Goal: Information Seeking & Learning: Find specific fact

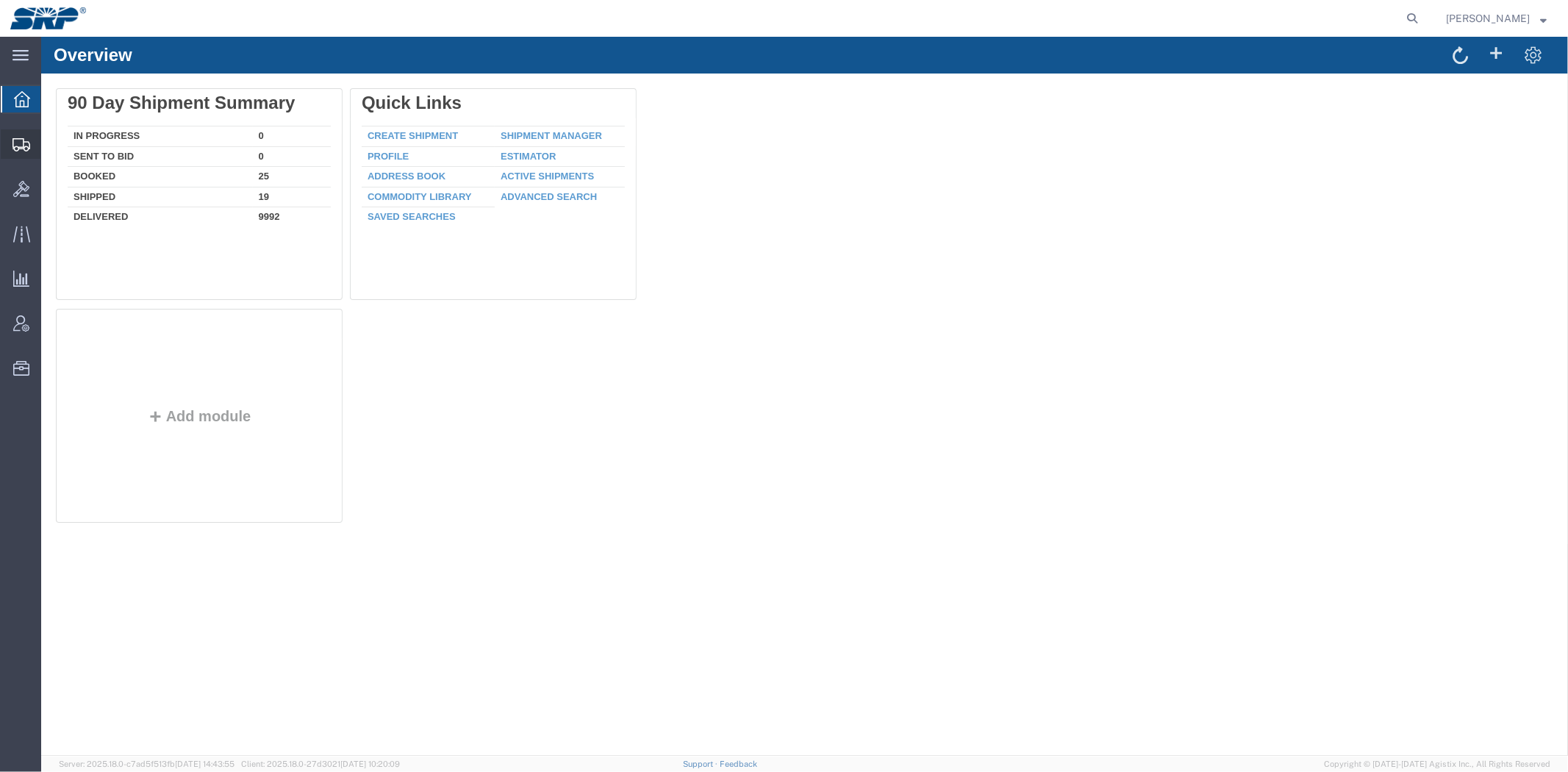
click at [0, 0] on link "Shipment Manager" at bounding box center [0, 0] width 0 height 0
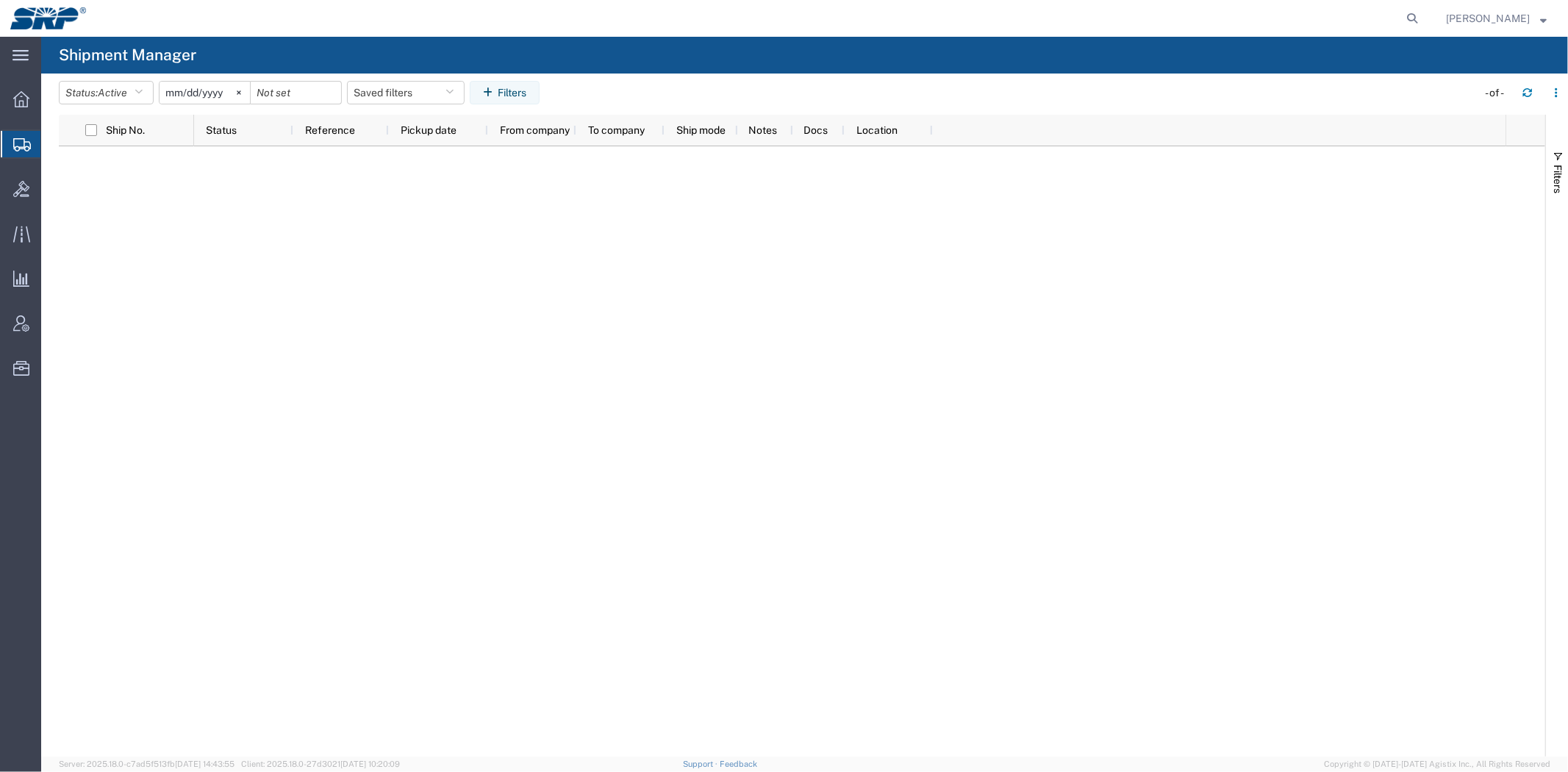
click at [803, 458] on div at bounding box center [850, 451] width 1312 height 610
drag, startPoint x: 22, startPoint y: 200, endPoint x: 40, endPoint y: 179, distance: 27.7
click at [22, 200] on div at bounding box center [21, 189] width 41 height 30
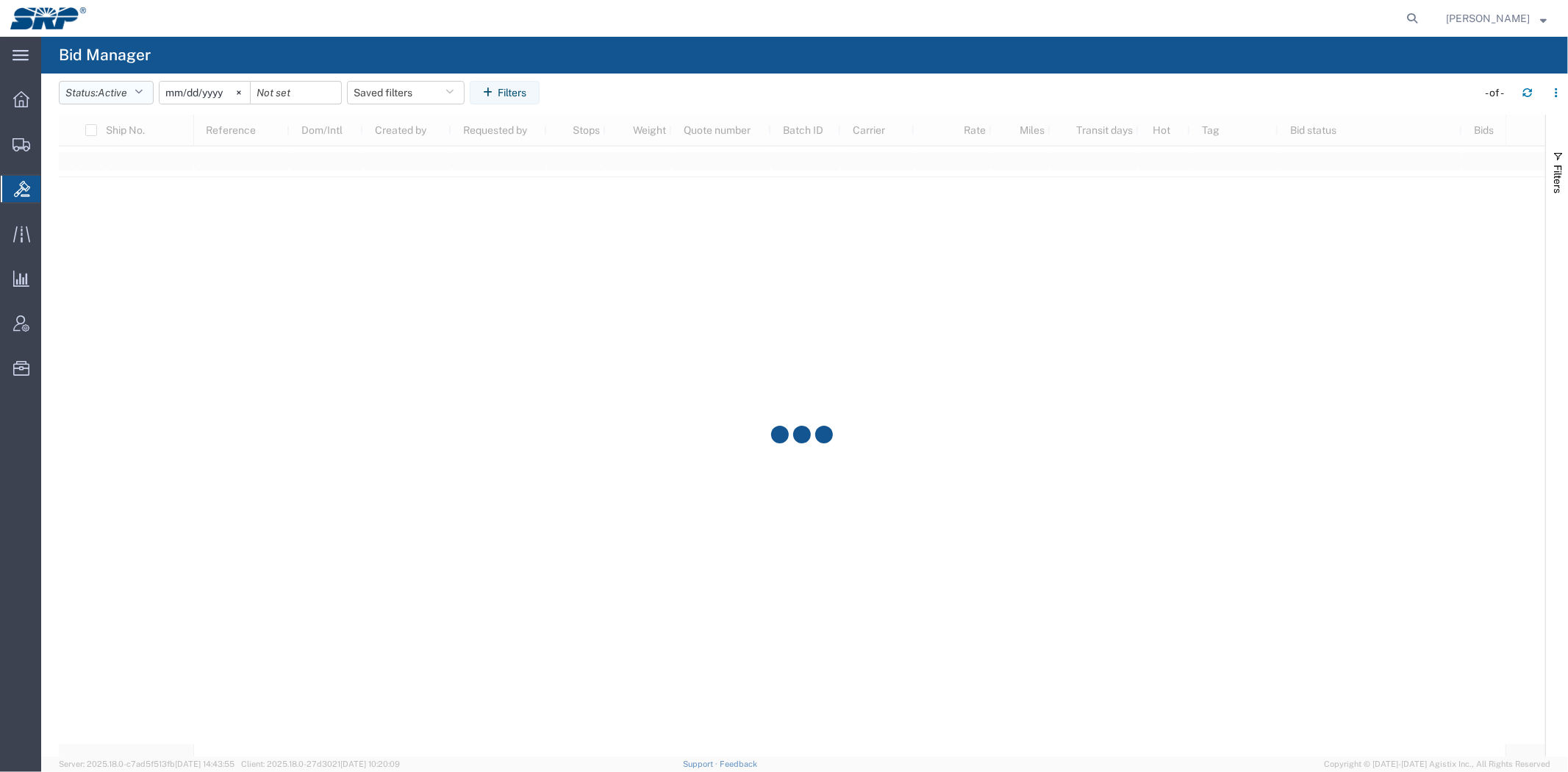
click at [104, 90] on span "Active" at bounding box center [112, 92] width 30 height 11
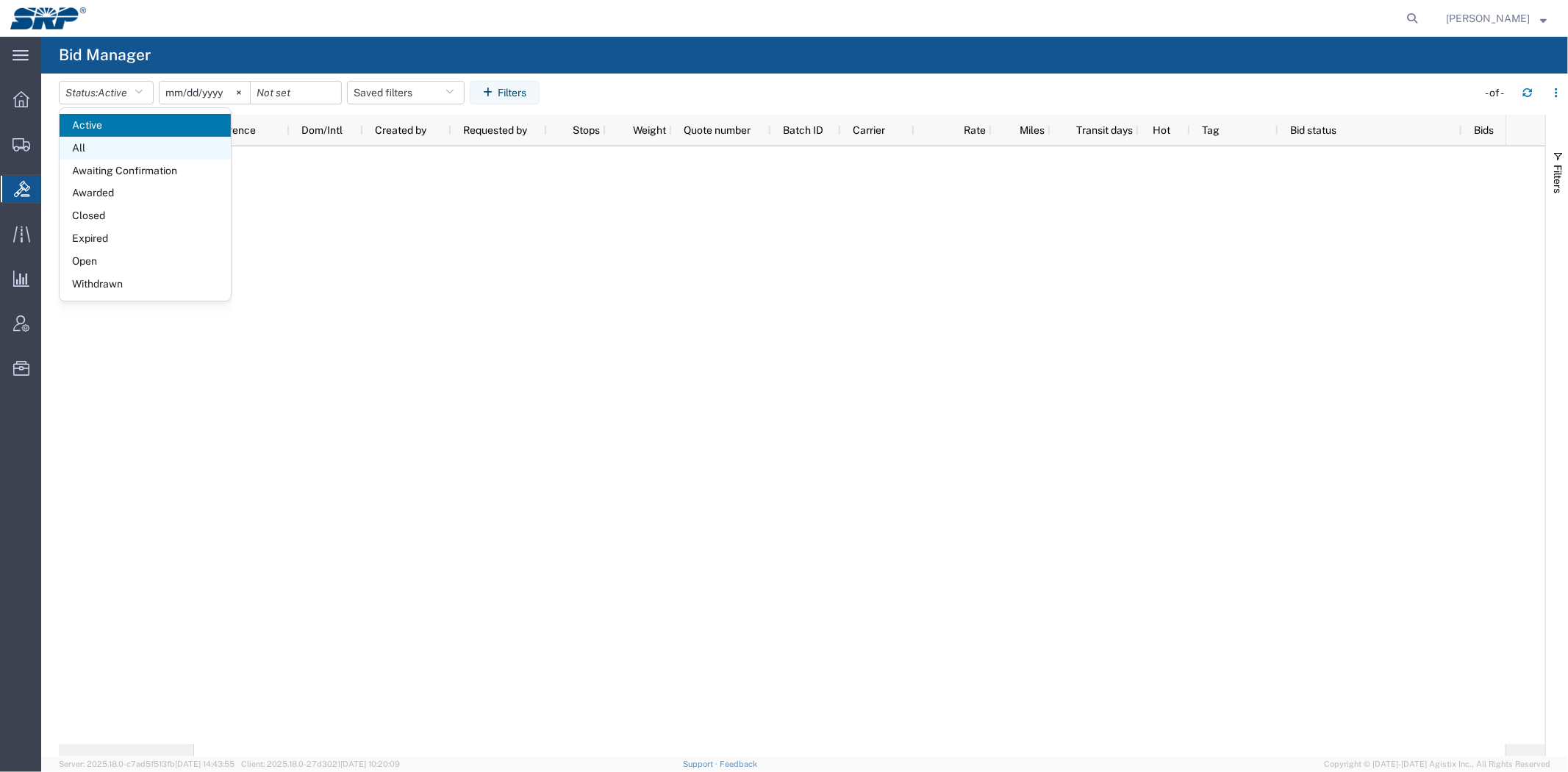
click at [97, 149] on span "All" at bounding box center [145, 148] width 171 height 23
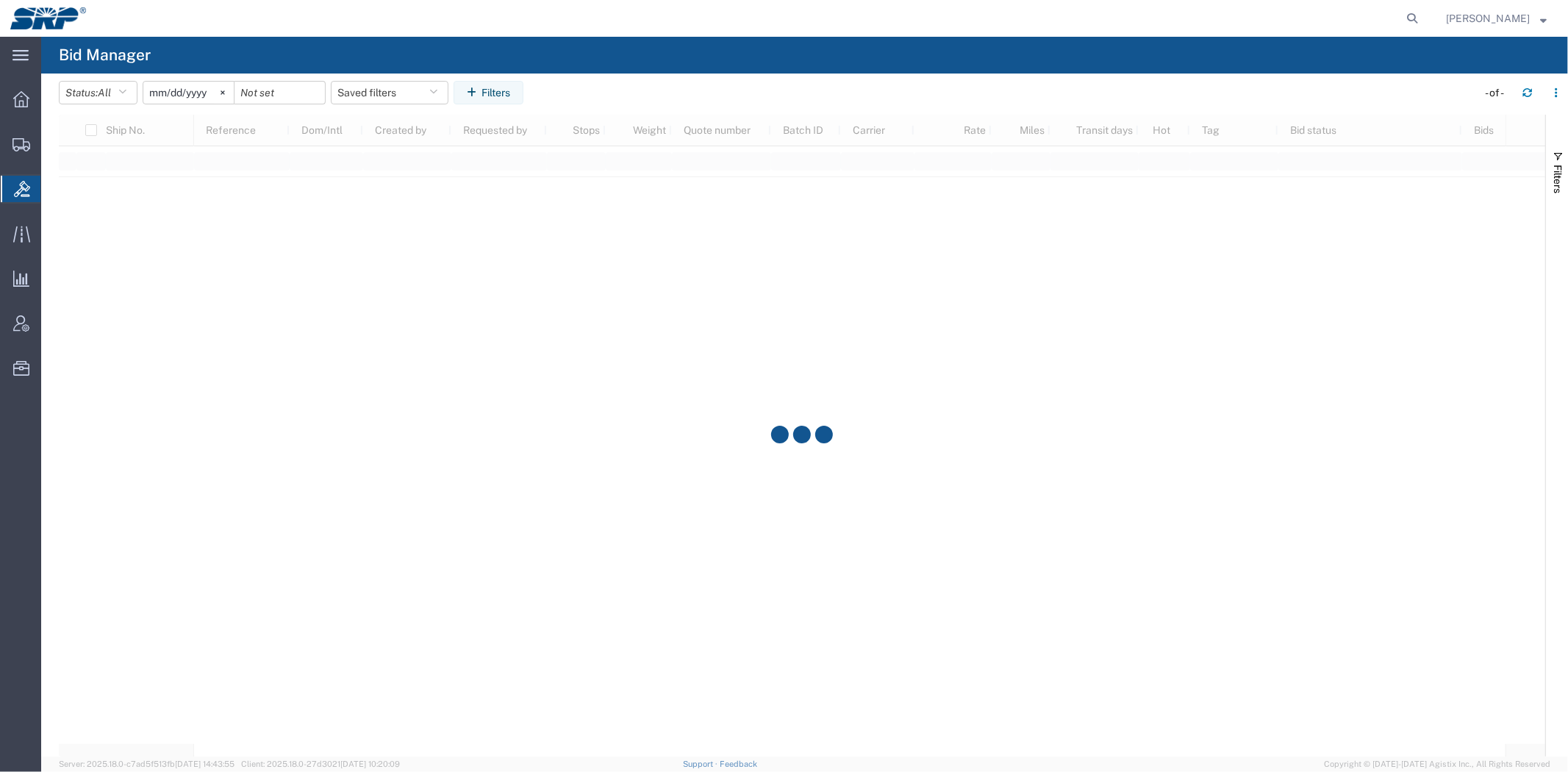
click at [196, 93] on input "2025-08-08" at bounding box center [188, 92] width 90 height 22
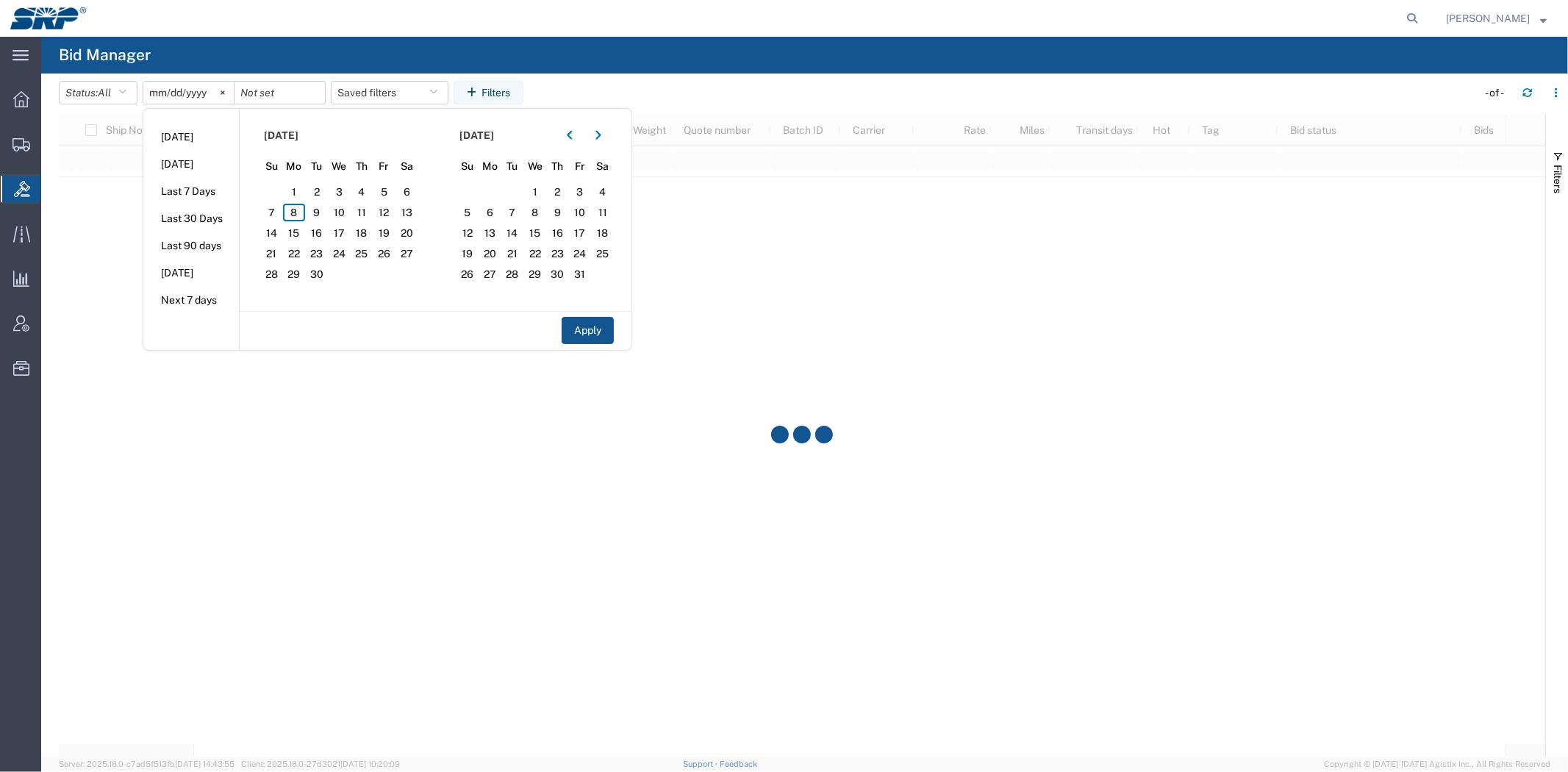
click at [557, 135] on div "October 2025" at bounding box center [536, 135] width 158 height 24
click at [568, 135] on button "button" at bounding box center [570, 135] width 24 height 24
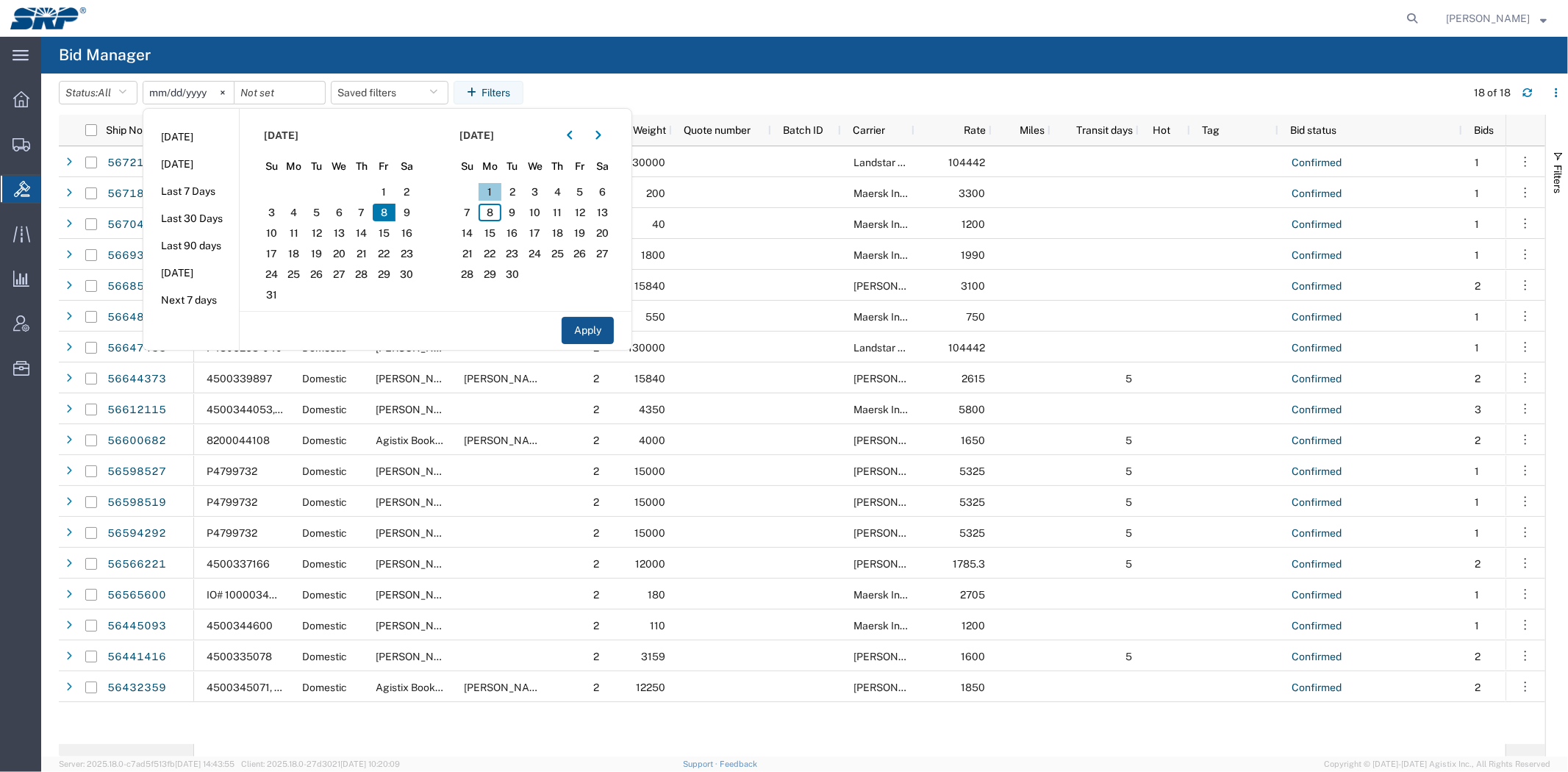
click at [489, 188] on span "1" at bounding box center [490, 192] width 23 height 18
click at [582, 194] on span "5" at bounding box center [580, 192] width 23 height 18
click at [586, 329] on button "Apply" at bounding box center [587, 330] width 52 height 27
type input "2025-09-01"
type input "2025-09-05"
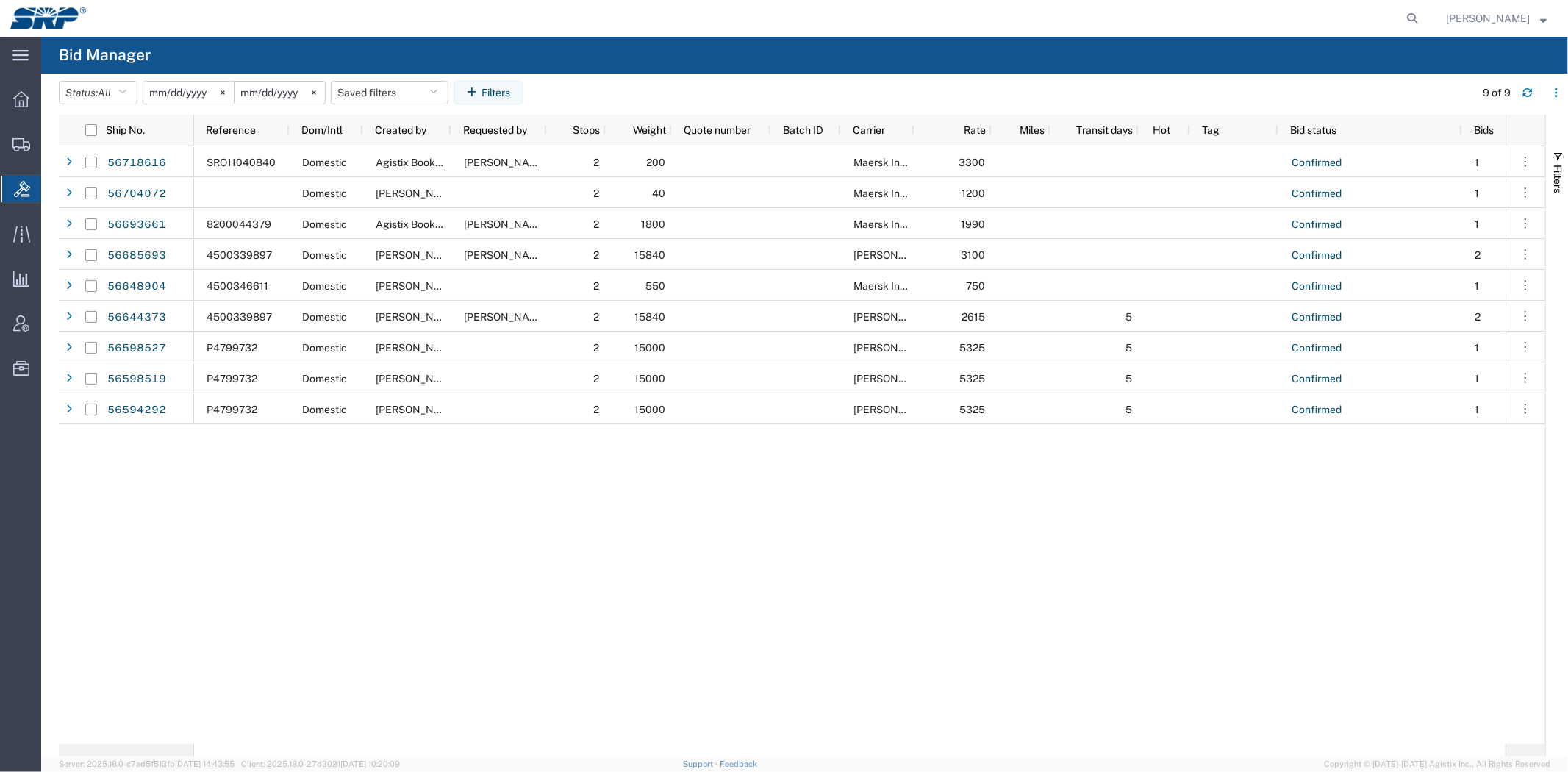
click at [501, 553] on div "SRO11040840 Domestic Agistix Booking Chris Waldon 2 200 Maersk International 33…" at bounding box center [850, 445] width 1312 height 598
click at [508, 488] on div "SRO11040840 Domestic Agistix Booking Chris Waldon 2 200 Maersk International 33…" at bounding box center [850, 445] width 1312 height 598
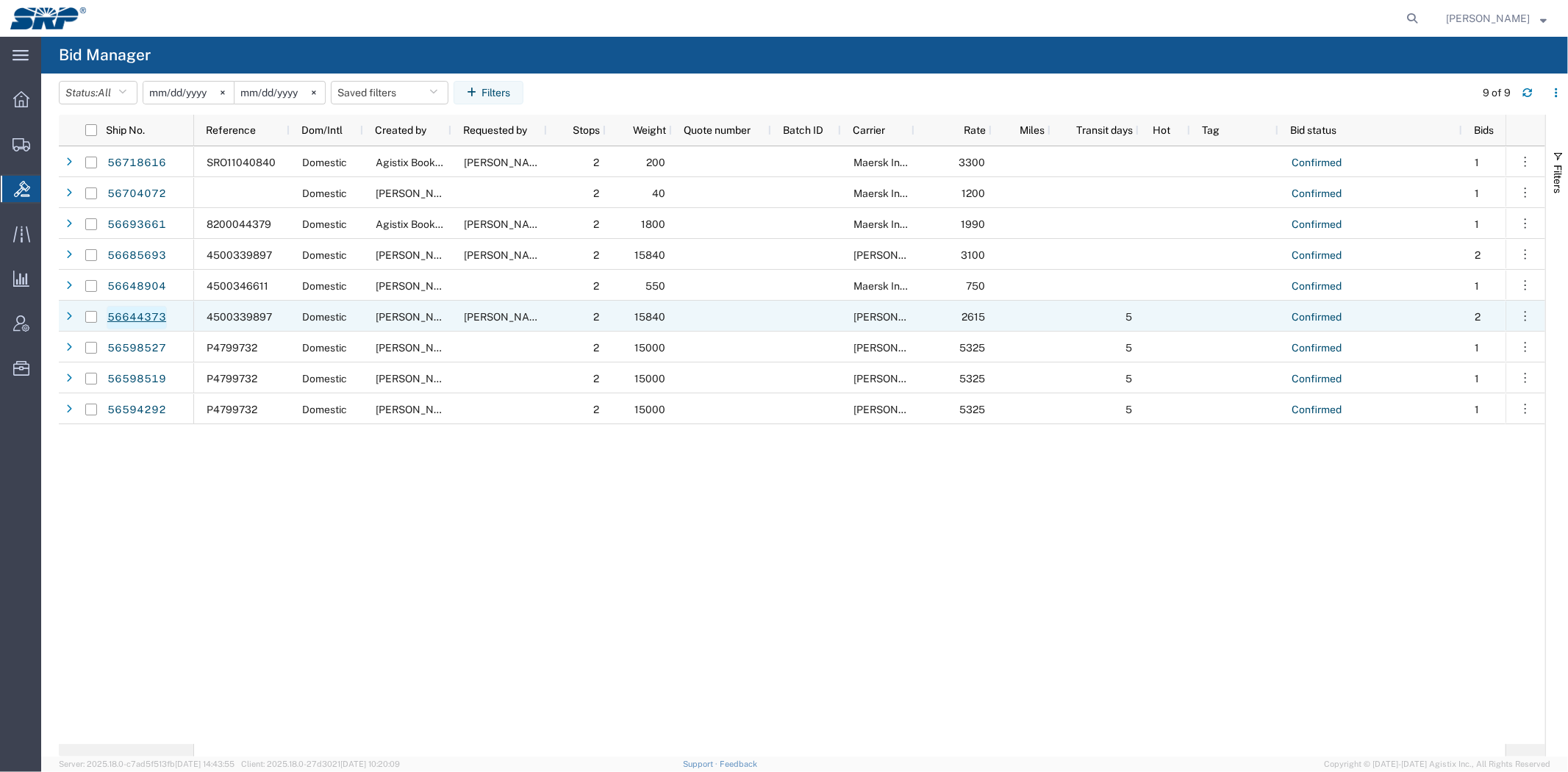
click at [142, 314] on link "56644373" at bounding box center [136, 317] width 61 height 24
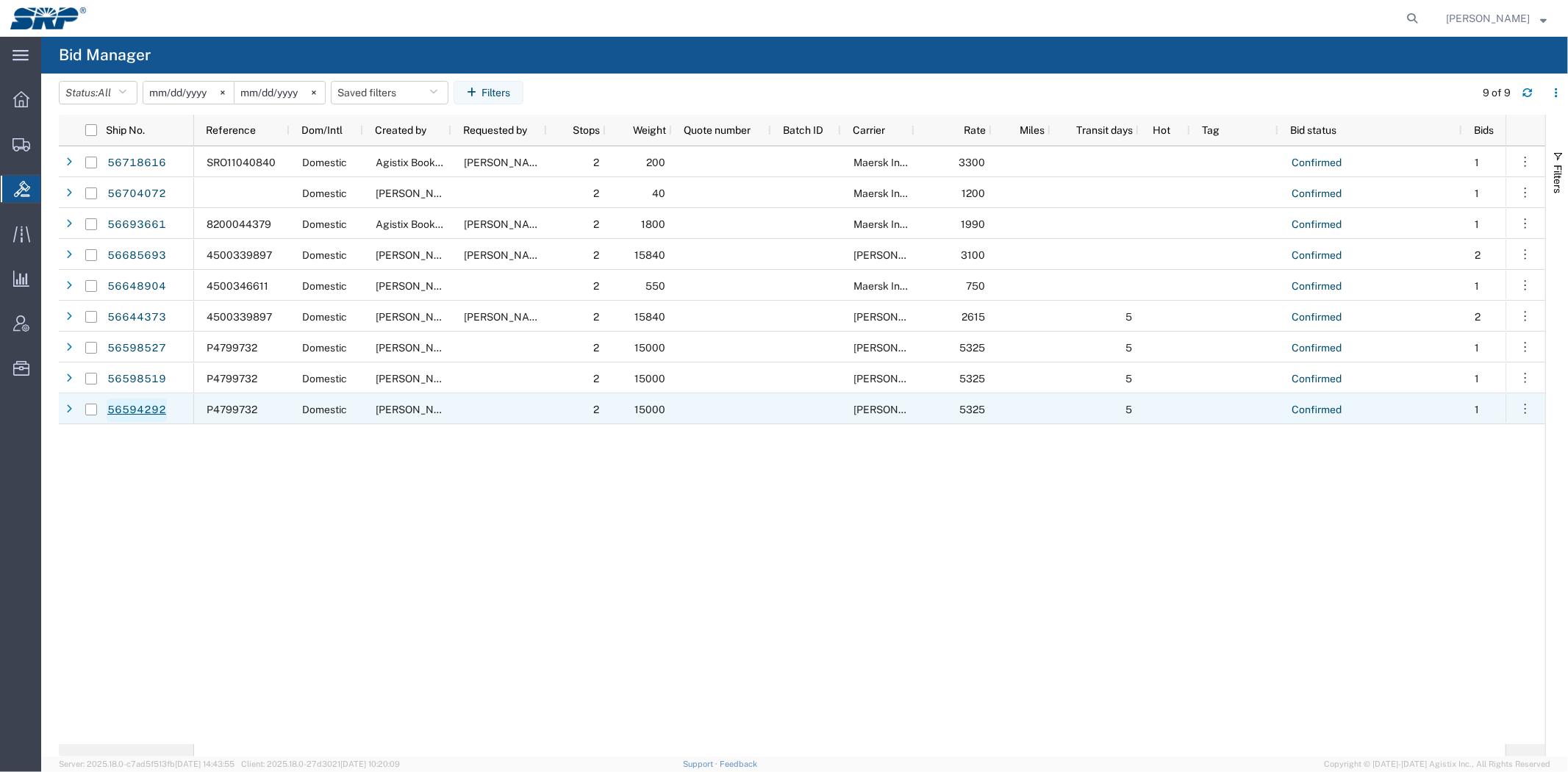
click at [160, 409] on link "56594292" at bounding box center [136, 410] width 61 height 24
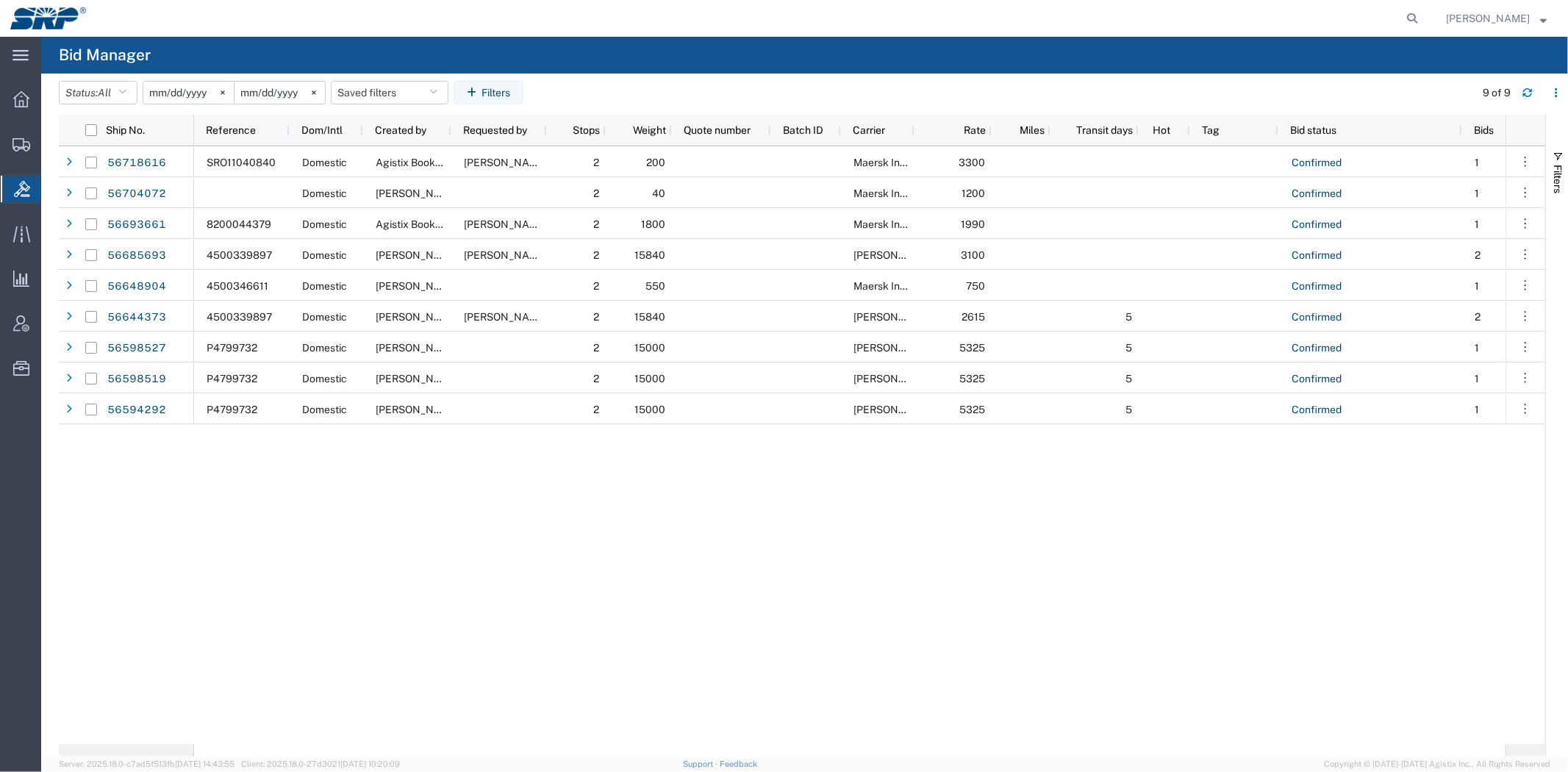
click at [505, 520] on div "SRO11040840 Domestic Agistix Booking Chris Waldon 2 200 Maersk International 33…" at bounding box center [850, 445] width 1312 height 598
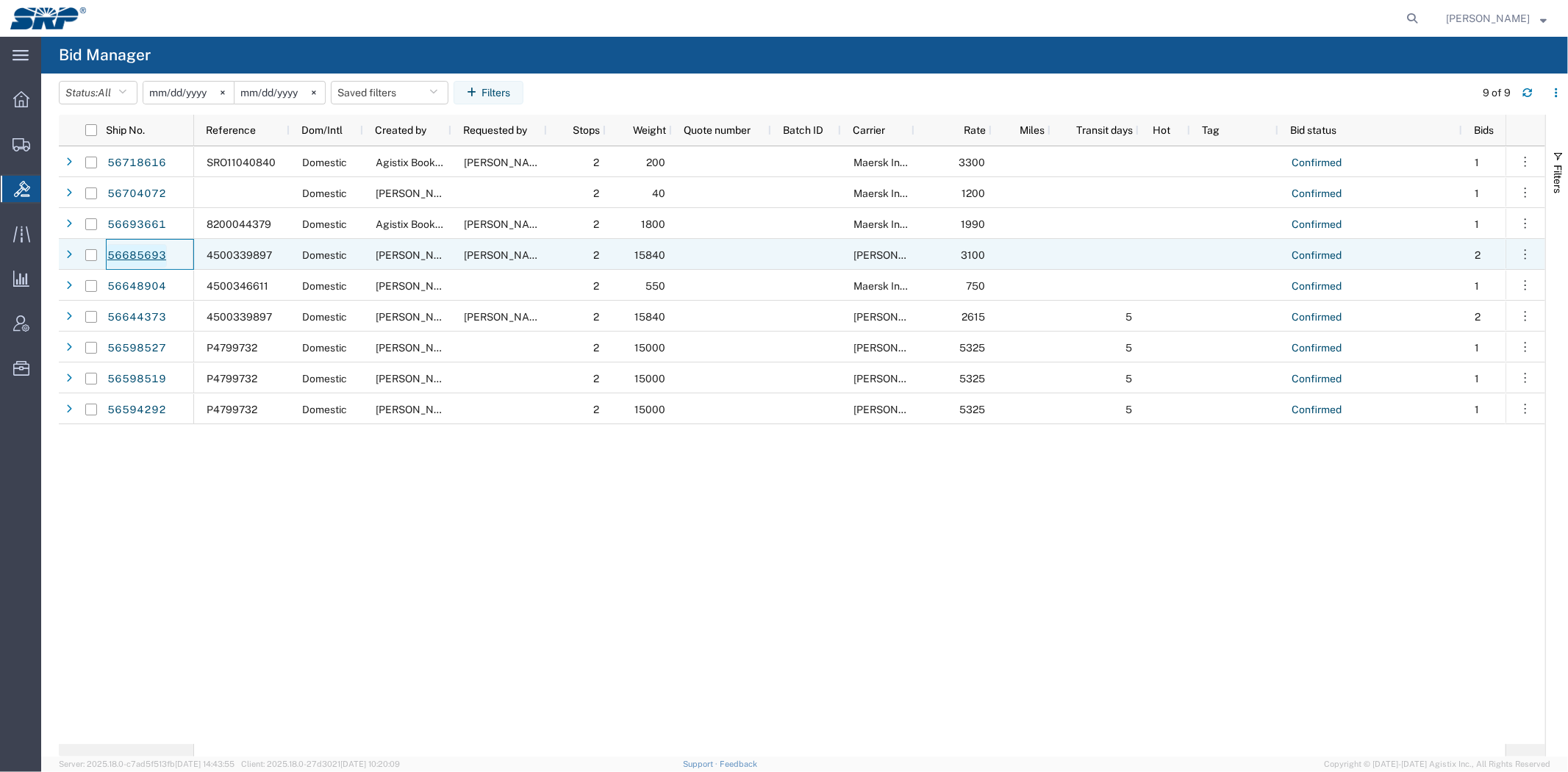
click at [152, 253] on link "56685693" at bounding box center [136, 256] width 61 height 24
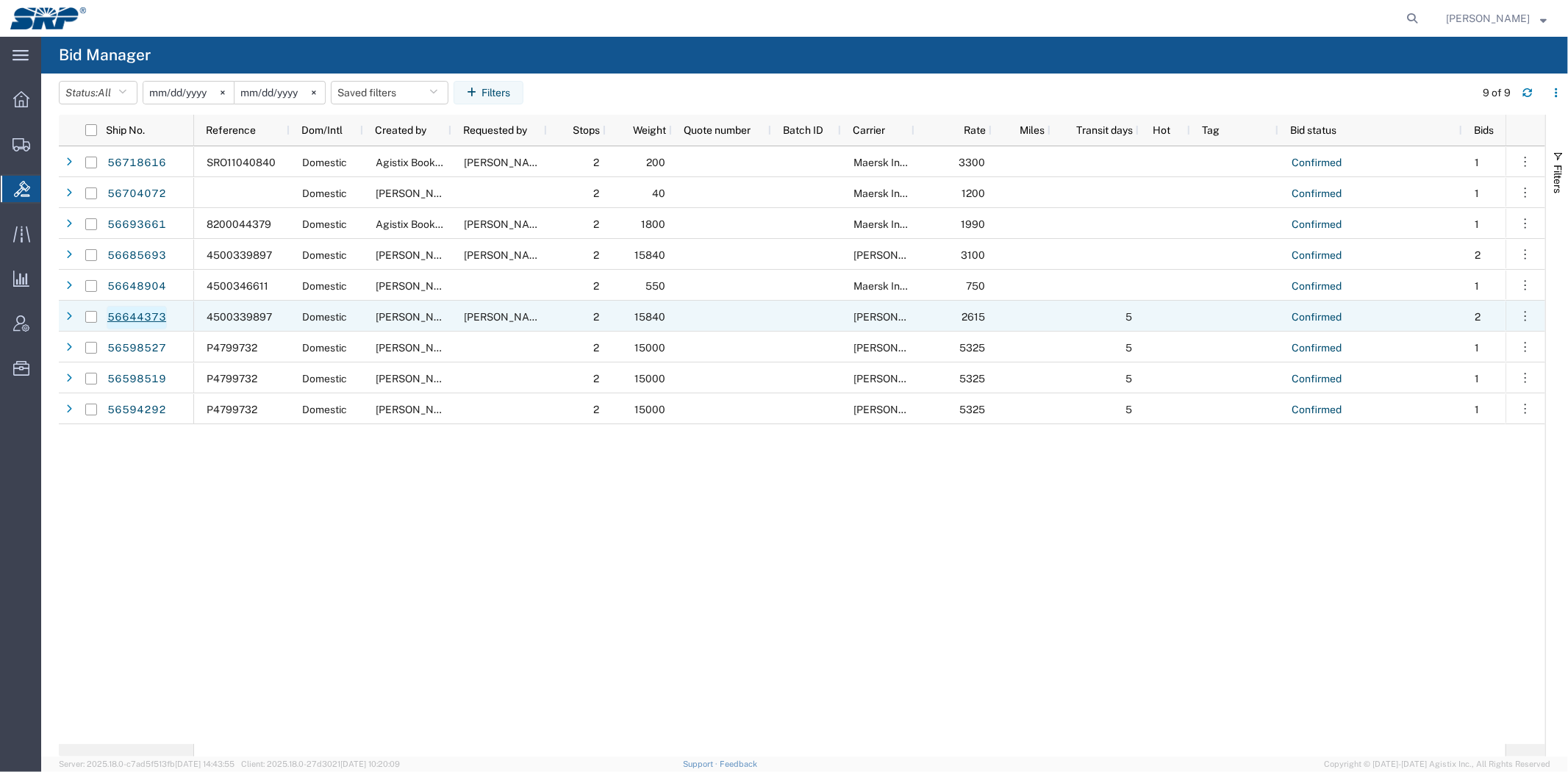
click at [130, 311] on link "56644373" at bounding box center [136, 317] width 61 height 24
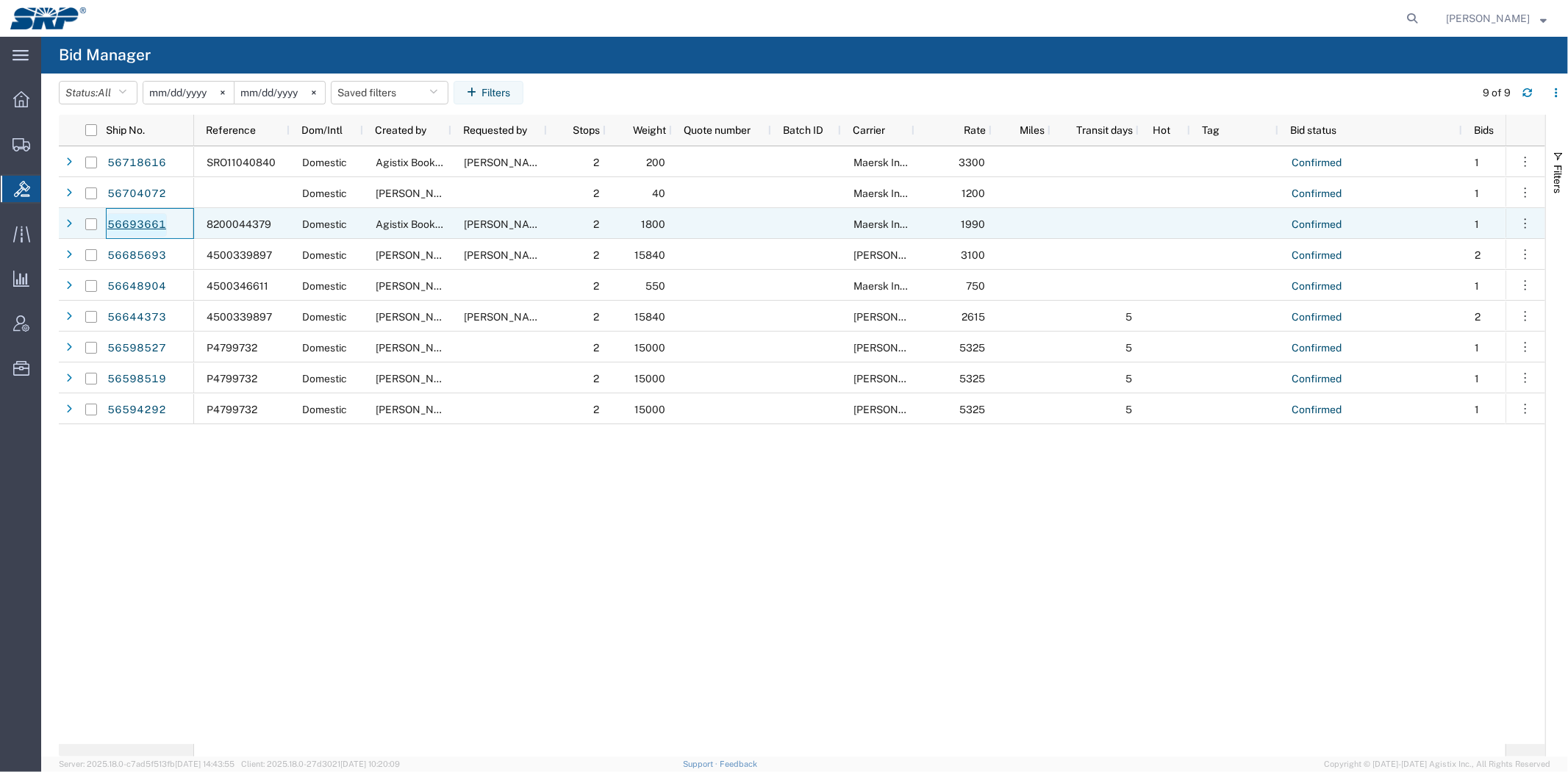
click at [155, 225] on link "56693661" at bounding box center [136, 225] width 61 height 24
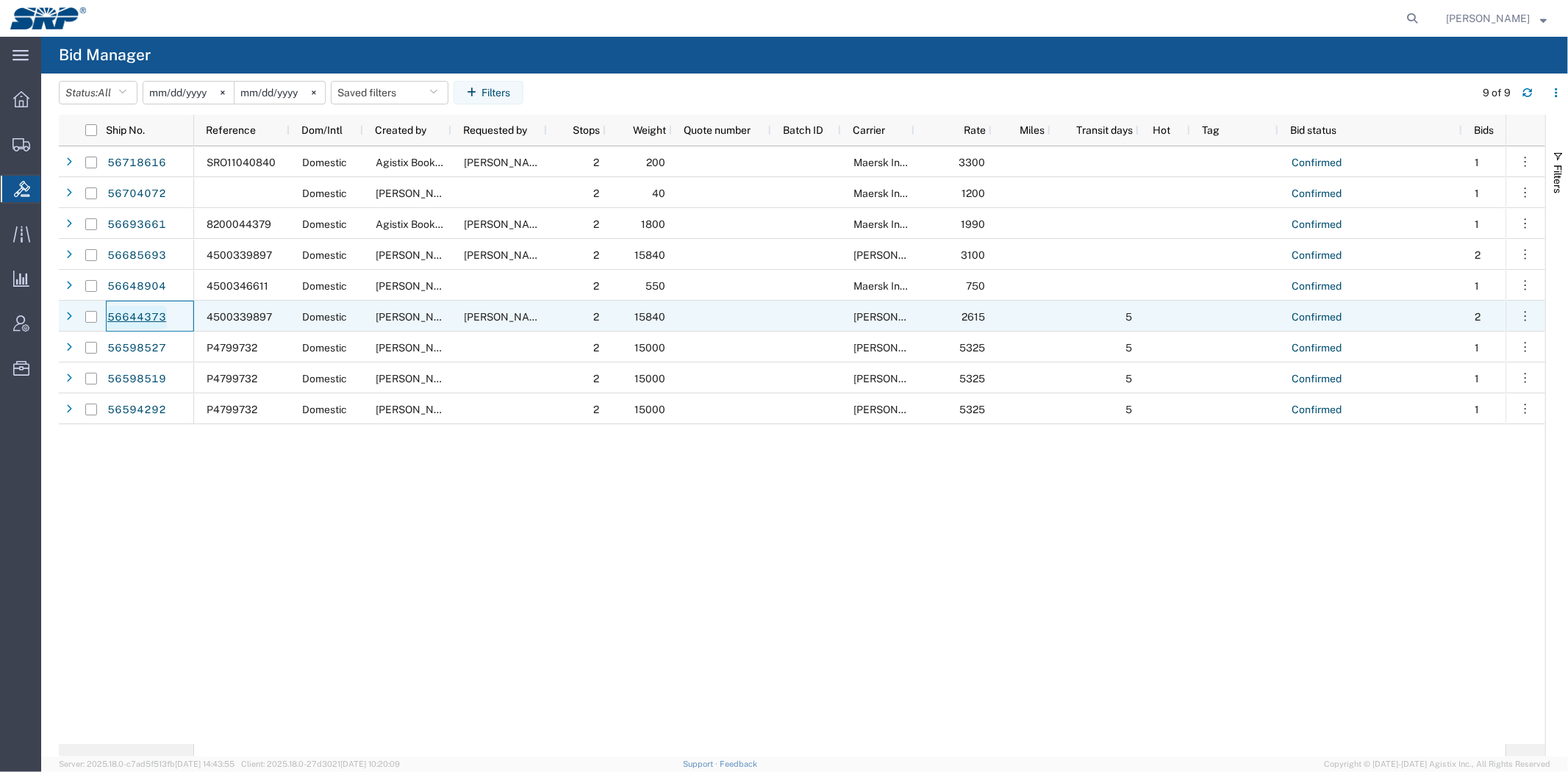
drag, startPoint x: 165, startPoint y: 314, endPoint x: 149, endPoint y: 319, distance: 16.8
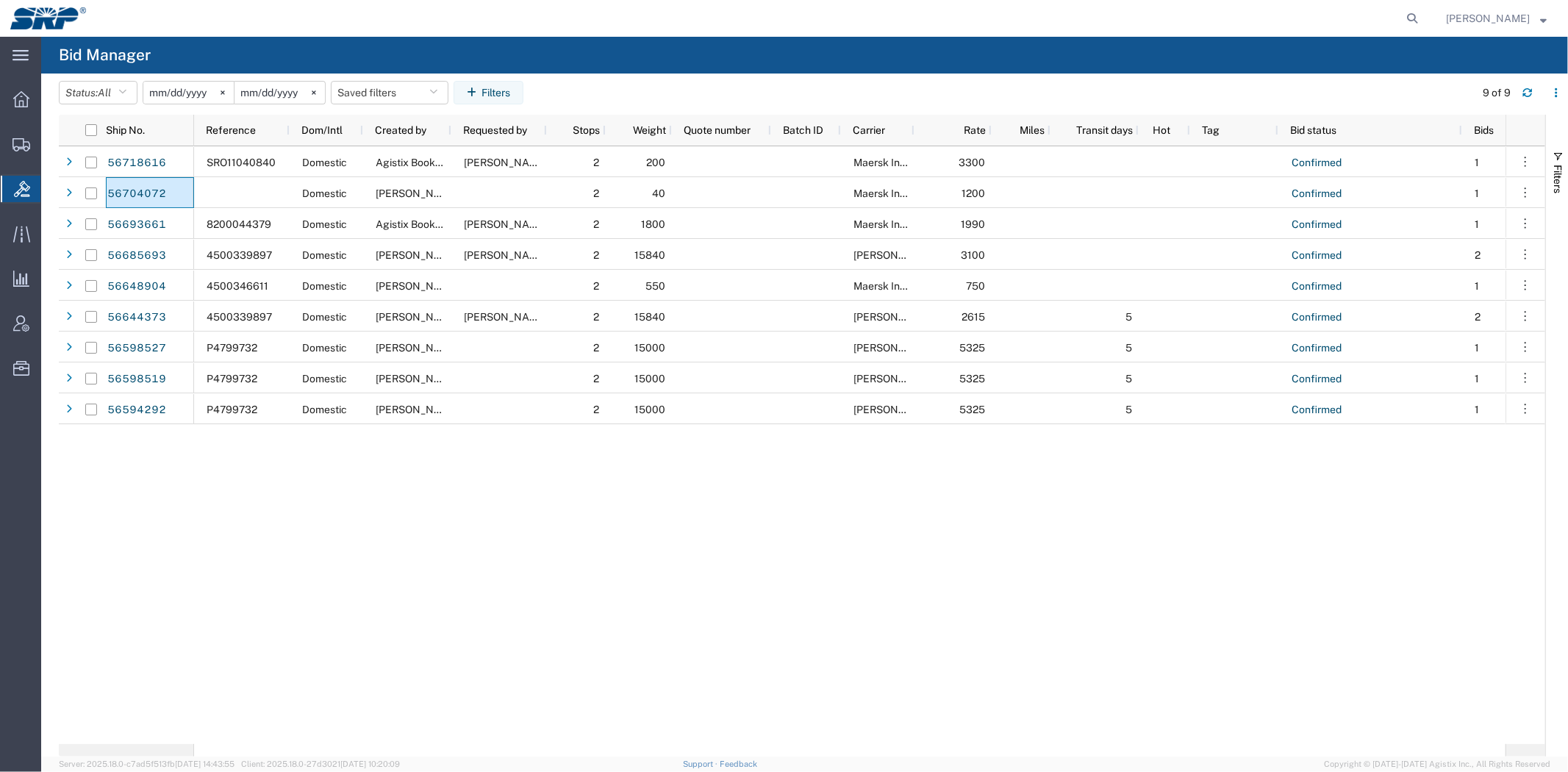
click at [283, 473] on div "SRO11040840 Domestic Agistix Booking Chris Waldon 2 200 Maersk International 33…" at bounding box center [850, 445] width 1312 height 598
click at [1411, 16] on icon at bounding box center [1412, 18] width 20 height 20
click at [1295, 20] on input "search" at bounding box center [1178, 18] width 447 height 35
paste input "392869557522"
type input "392869557522"
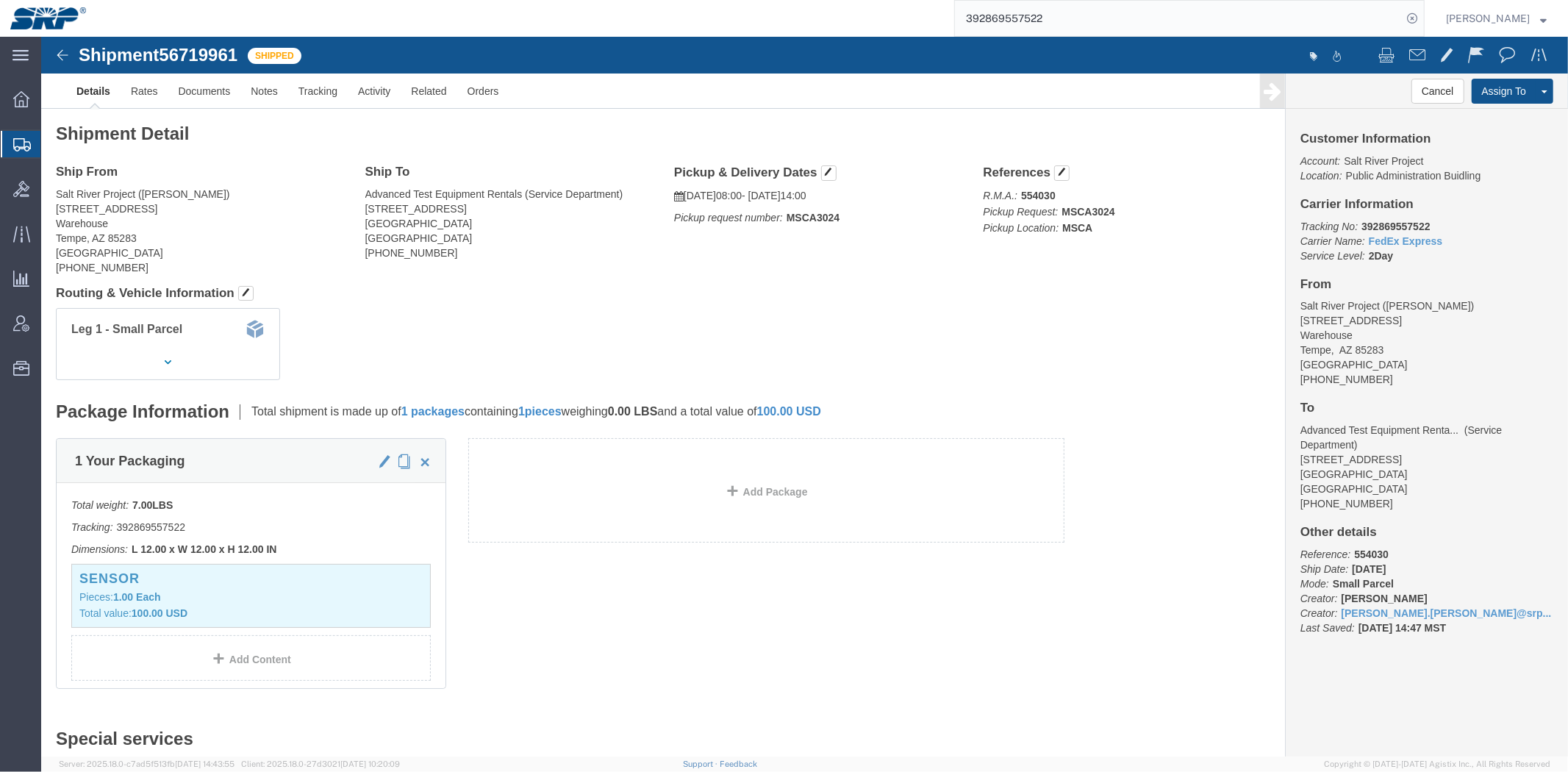
click at [0, 0] on span "Shipment Manager" at bounding box center [0, 0] width 0 height 0
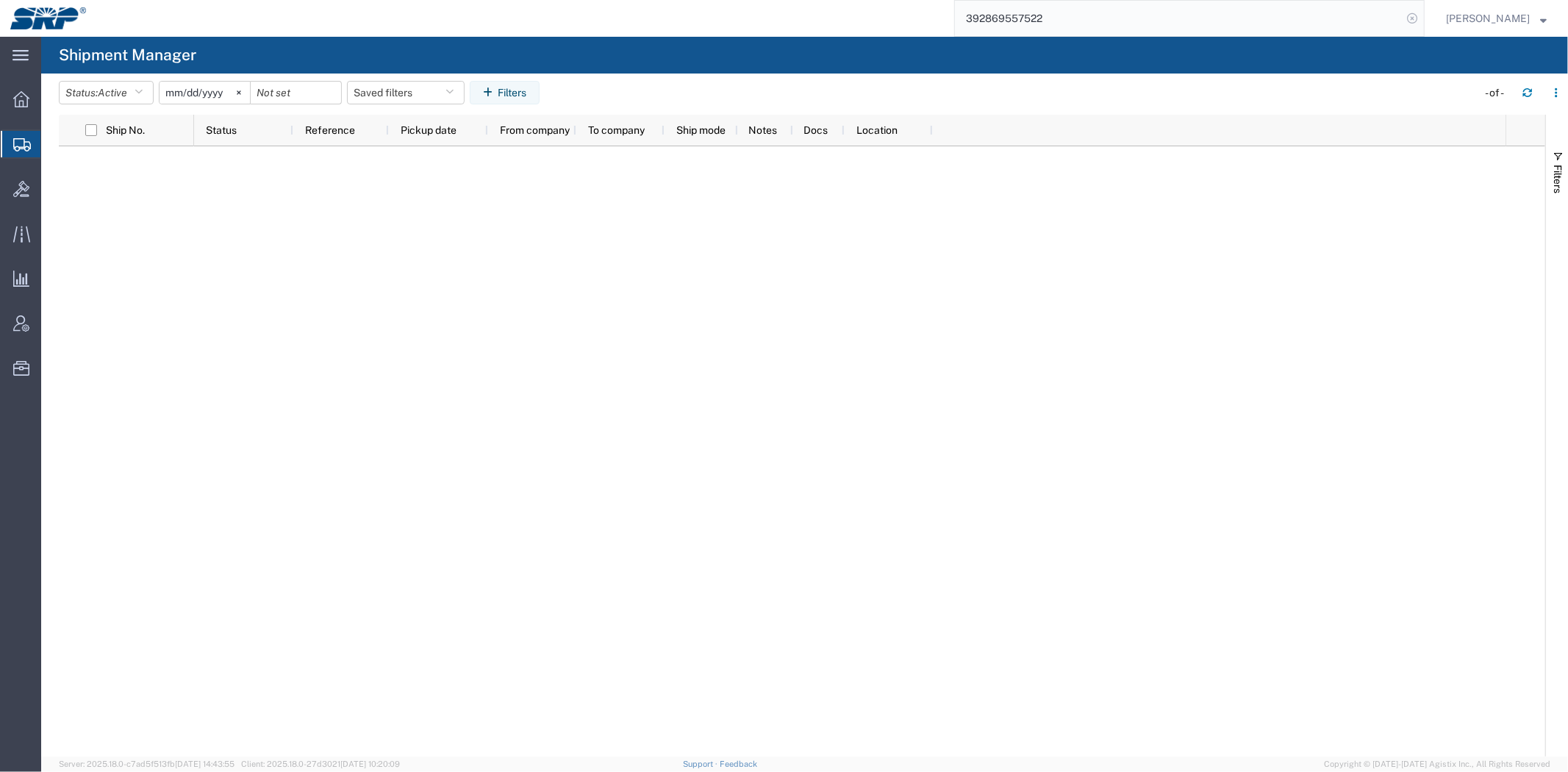
click at [1411, 20] on icon at bounding box center [1412, 18] width 20 height 20
click at [665, 46] on agx-page-header "Shipment Manager" at bounding box center [805, 55] width 1528 height 37
click at [694, 23] on div at bounding box center [760, 18] width 1328 height 37
click at [412, 270] on div at bounding box center [850, 451] width 1312 height 610
click at [696, 298] on div at bounding box center [850, 451] width 1312 height 610
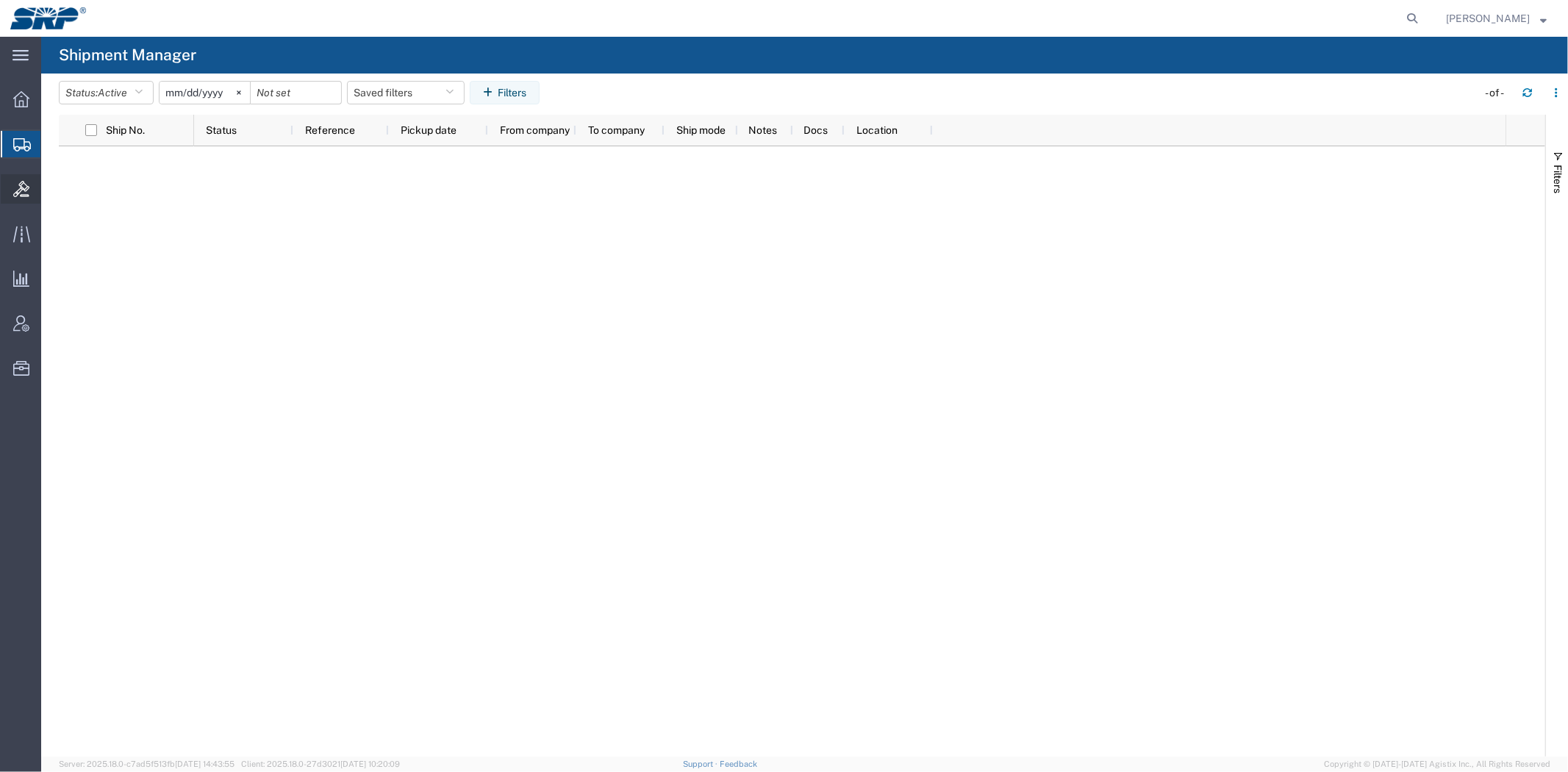
click at [9, 183] on div at bounding box center [21, 189] width 41 height 30
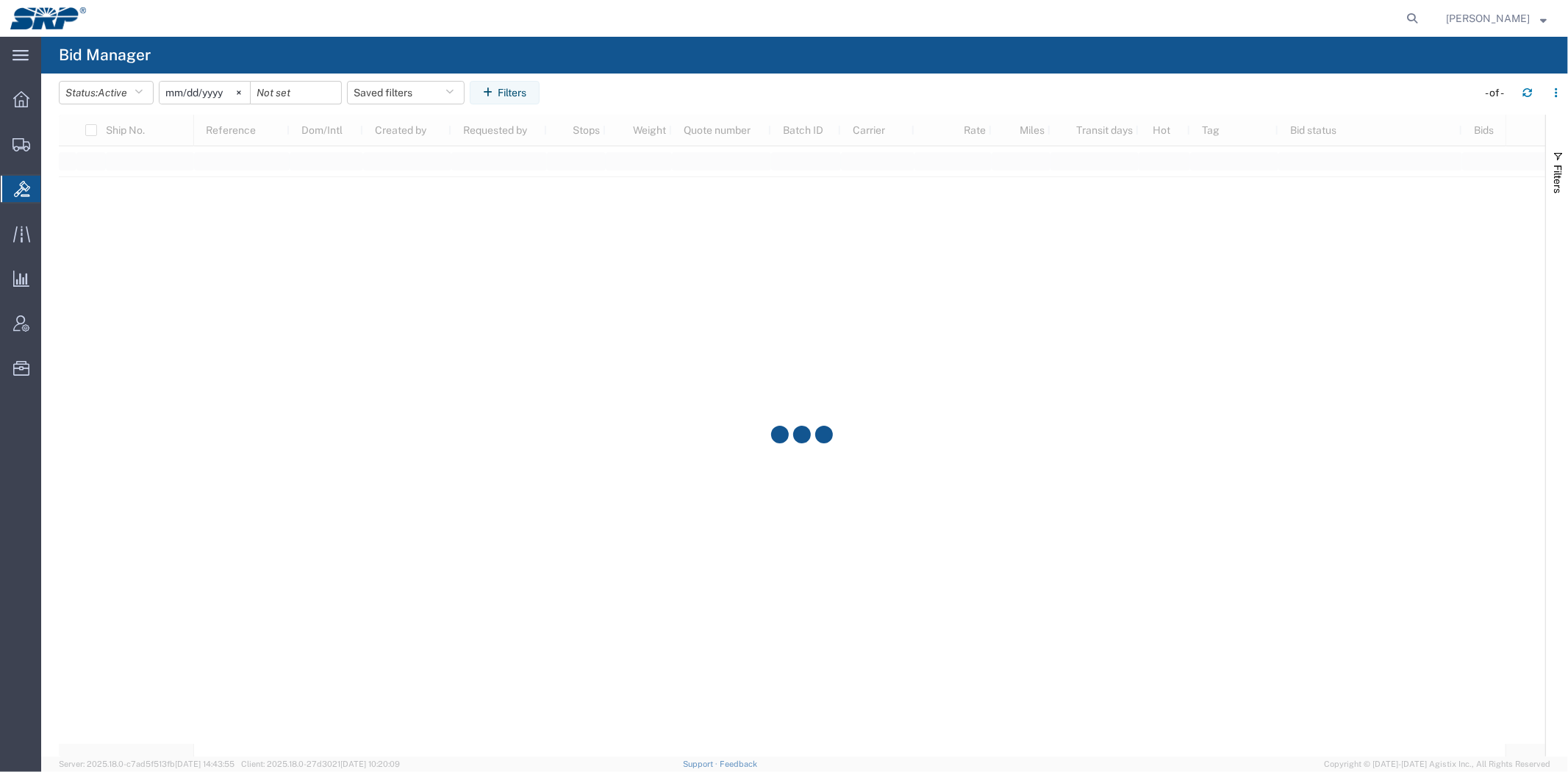
click at [334, 333] on div at bounding box center [802, 436] width 1487 height 642
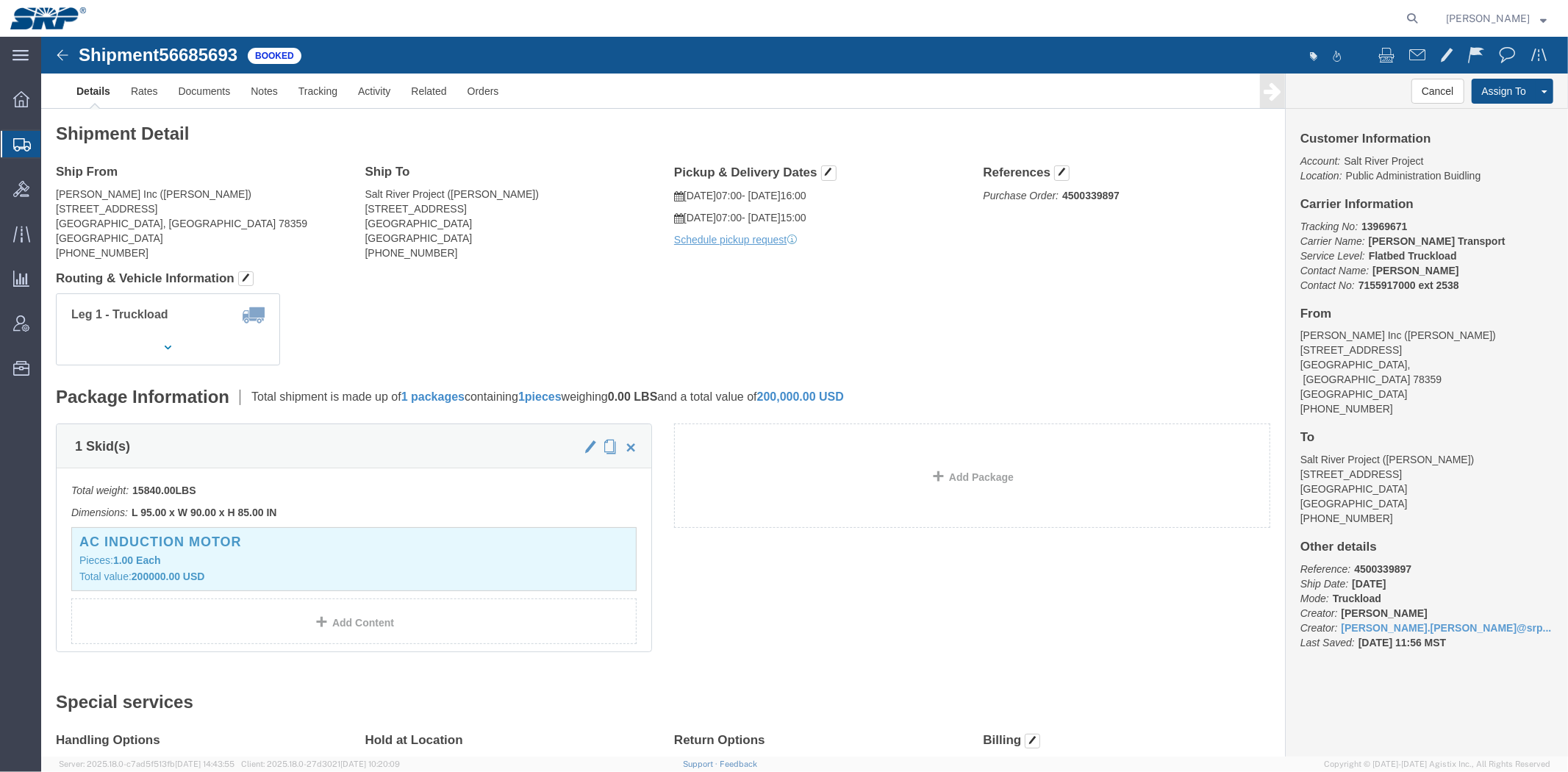
click div "Leg 1 - Truckload Vehicle 1: Flat Bed Number of trucks: 1"
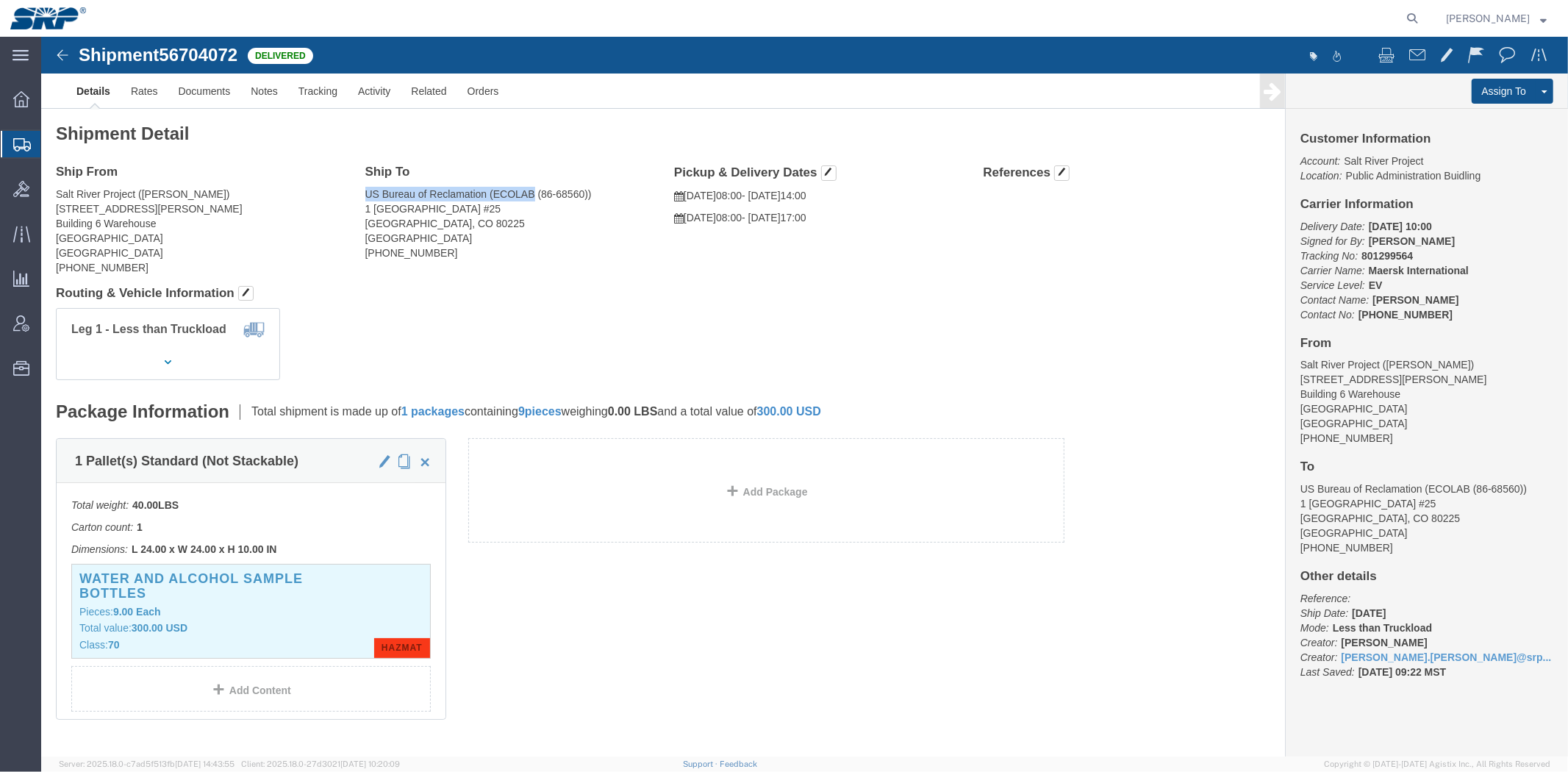
drag, startPoint x: 323, startPoint y: 156, endPoint x: 491, endPoint y: 148, distance: 168.2
click div "Ship To US Bureau of Reclamation (ECOLAB (86-68560)) [STREET_ADDRESS] [PHONE_NU…"
copy address "US Bureau of Reclamation (ECOLAB"
drag, startPoint x: 324, startPoint y: 165, endPoint x: 335, endPoint y: 165, distance: 11.0
click address "US Bureau of Reclamation (ECOLAB (86-68560)) 1 [GEOGRAPHIC_DATA] [PHONE_NUMBER]"
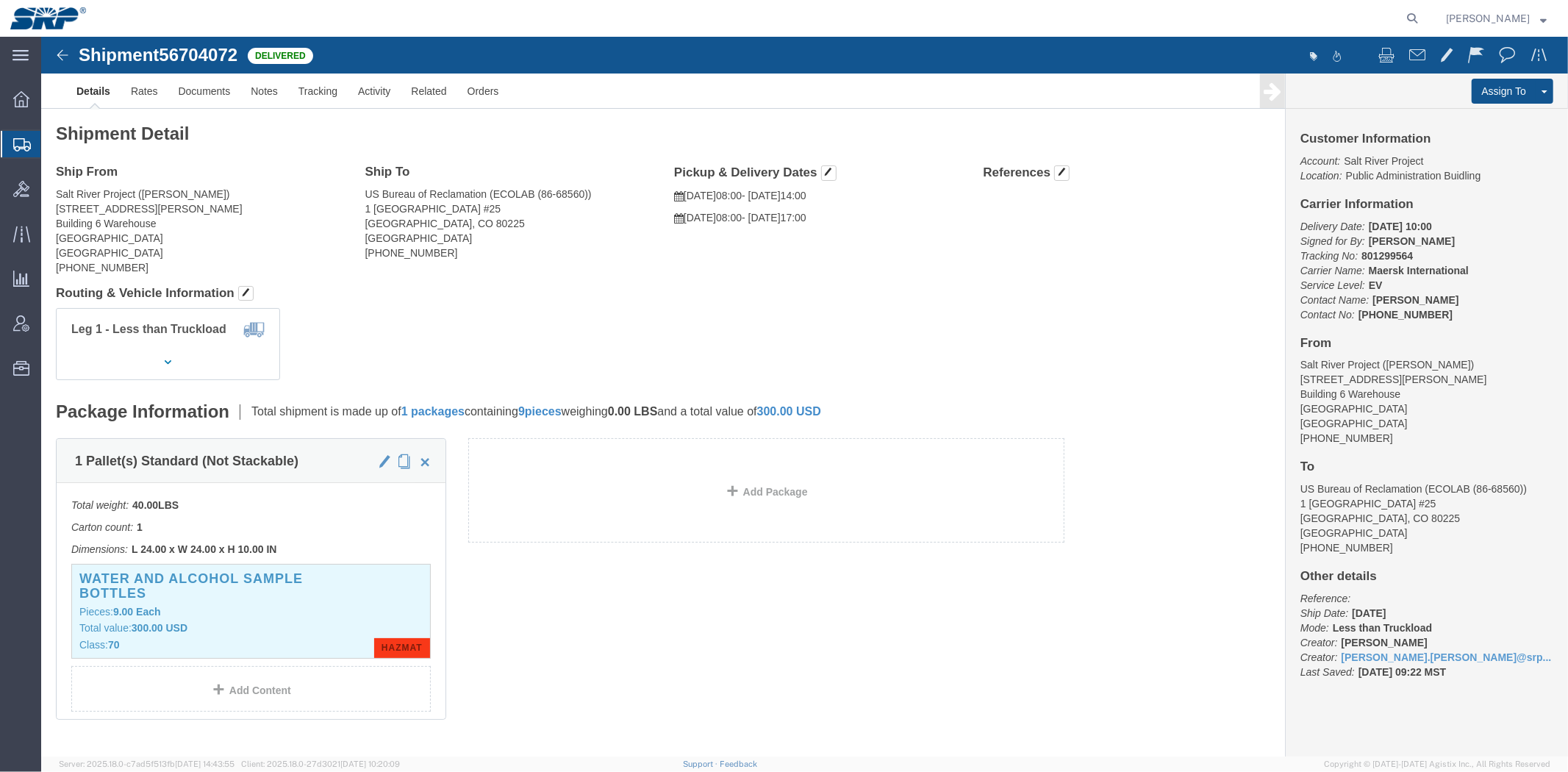
click div "Ship To US Bureau of Reclamation (ECOLAB (86-68560)) [STREET_ADDRESS] [PHONE_NU…"
drag, startPoint x: 320, startPoint y: 172, endPoint x: 424, endPoint y: 163, distance: 104.4
click div "Ship To US Bureau of Reclamation (ECOLAB (86-68560)) [STREET_ADDRESS] [PHONE_NU…"
click address "US Bureau of Reclamation (ECOLAB (86-68560)) 1 [GEOGRAPHIC_DATA] [PHONE_NUMBER]"
drag, startPoint x: 322, startPoint y: 173, endPoint x: 440, endPoint y: 170, distance: 118.0
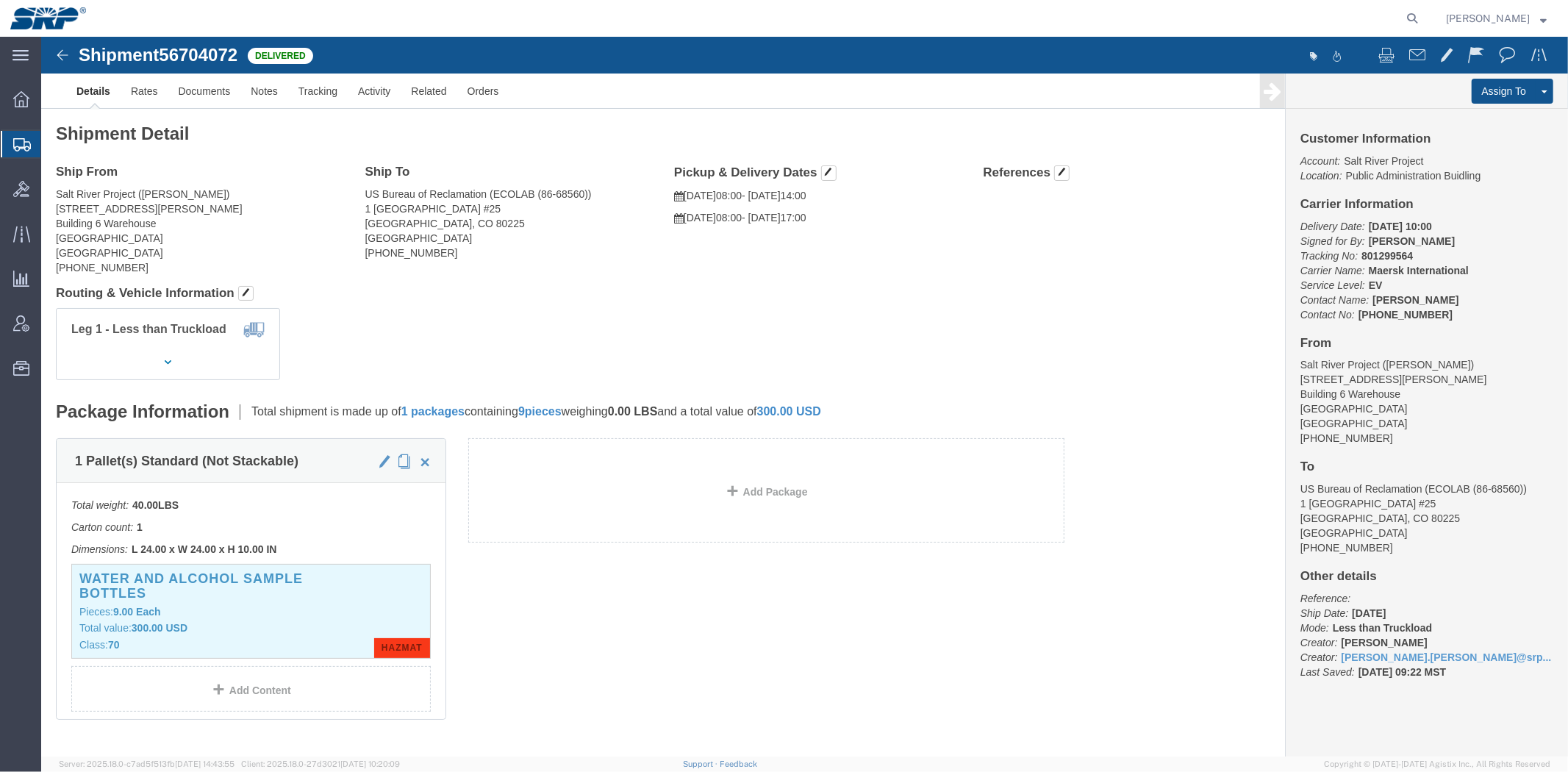
click address "US Bureau of Reclamation (ECOLAB (86-68560)) 1 [GEOGRAPHIC_DATA] [PHONE_NUMBER]"
copy address "1 [GEOGRAPHIC_DATA]"
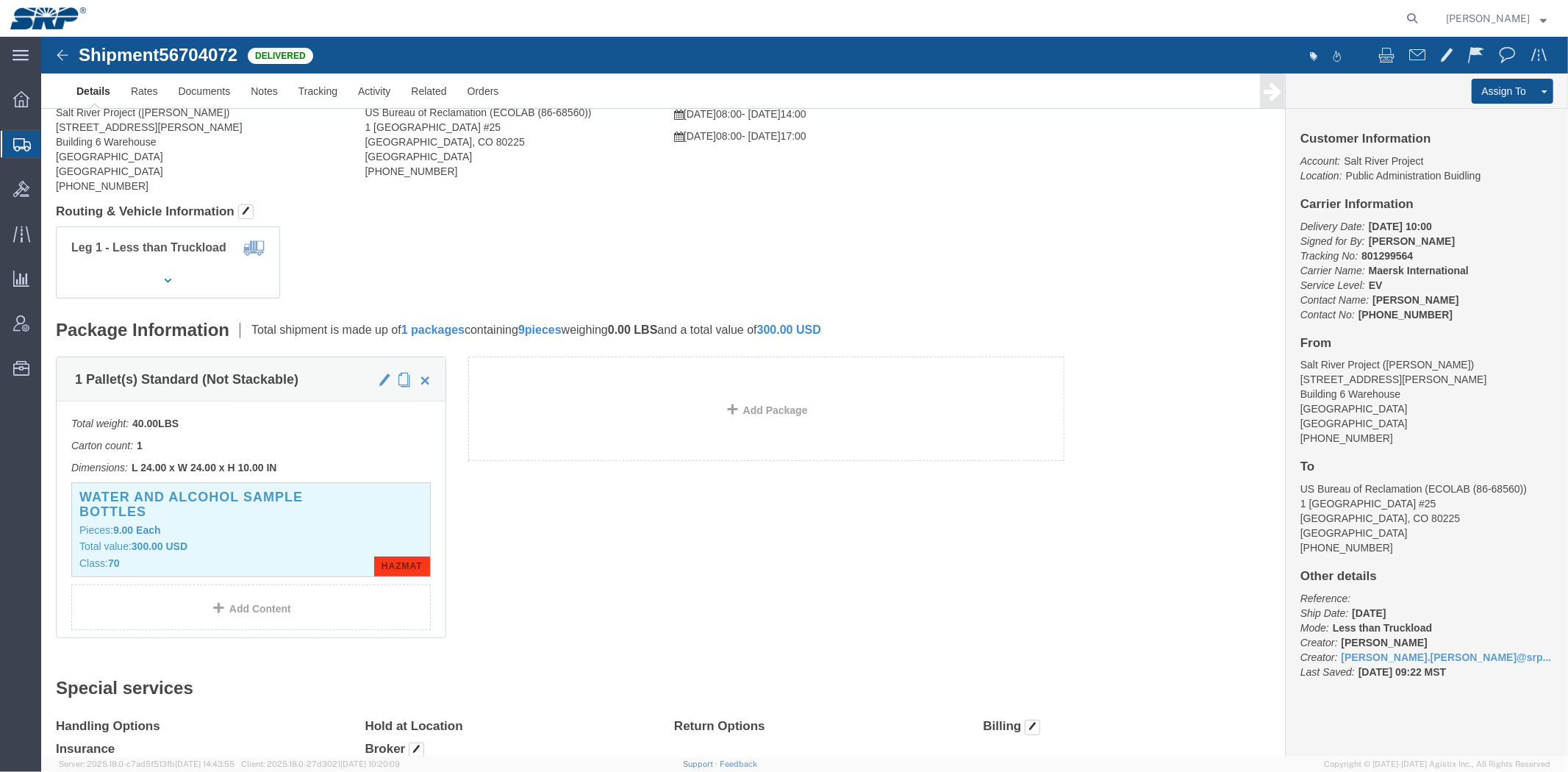
click div "Leg 1 - Less than Truckload"
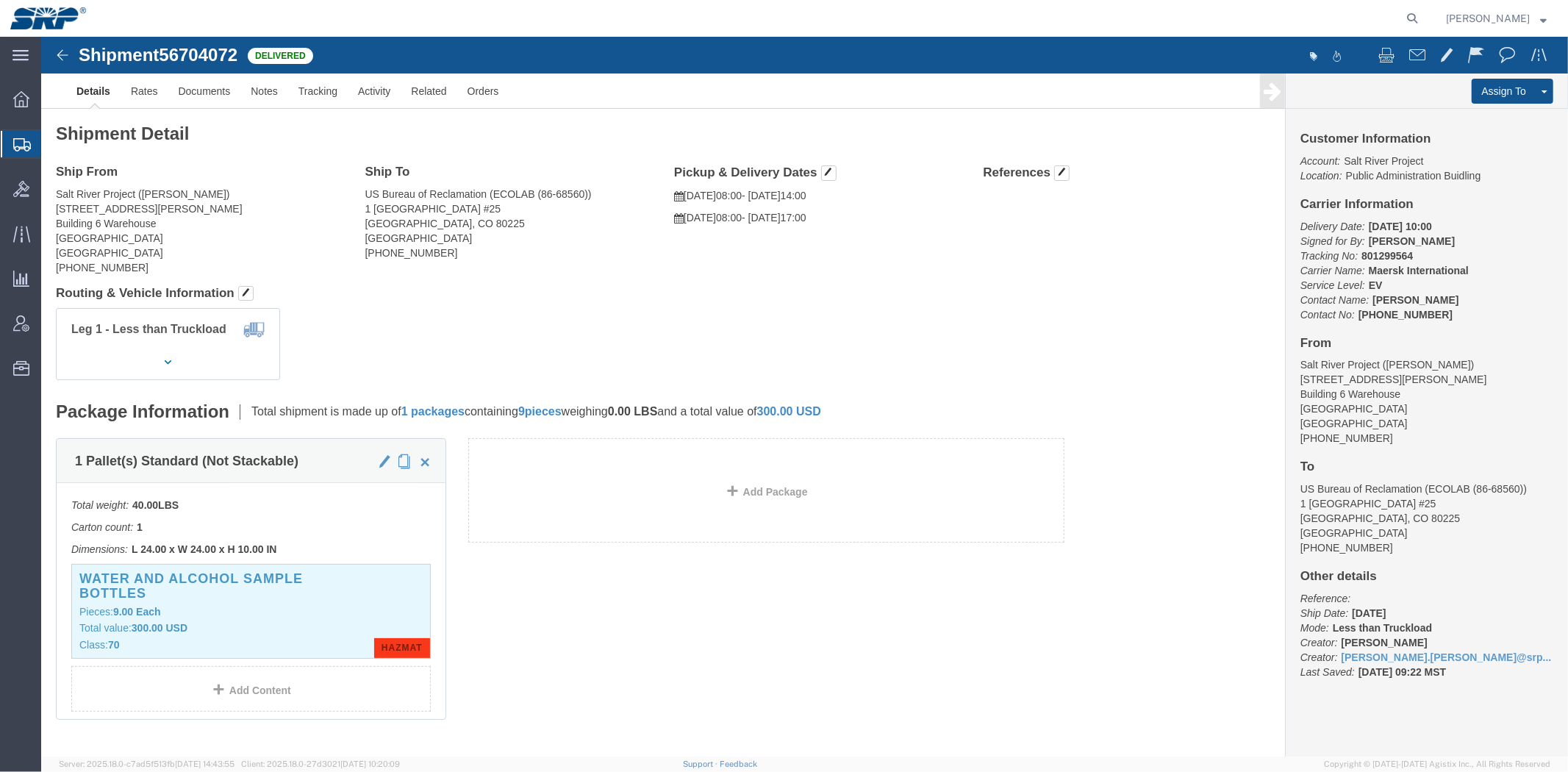
click div "Shipment 56704072 Delivered Details Rates Documents Notes Tracking Activity Rel…"
click at [0, 0] on span "Shipment Manager" at bounding box center [0, 0] width 0 height 0
